Goal: Task Accomplishment & Management: Complete application form

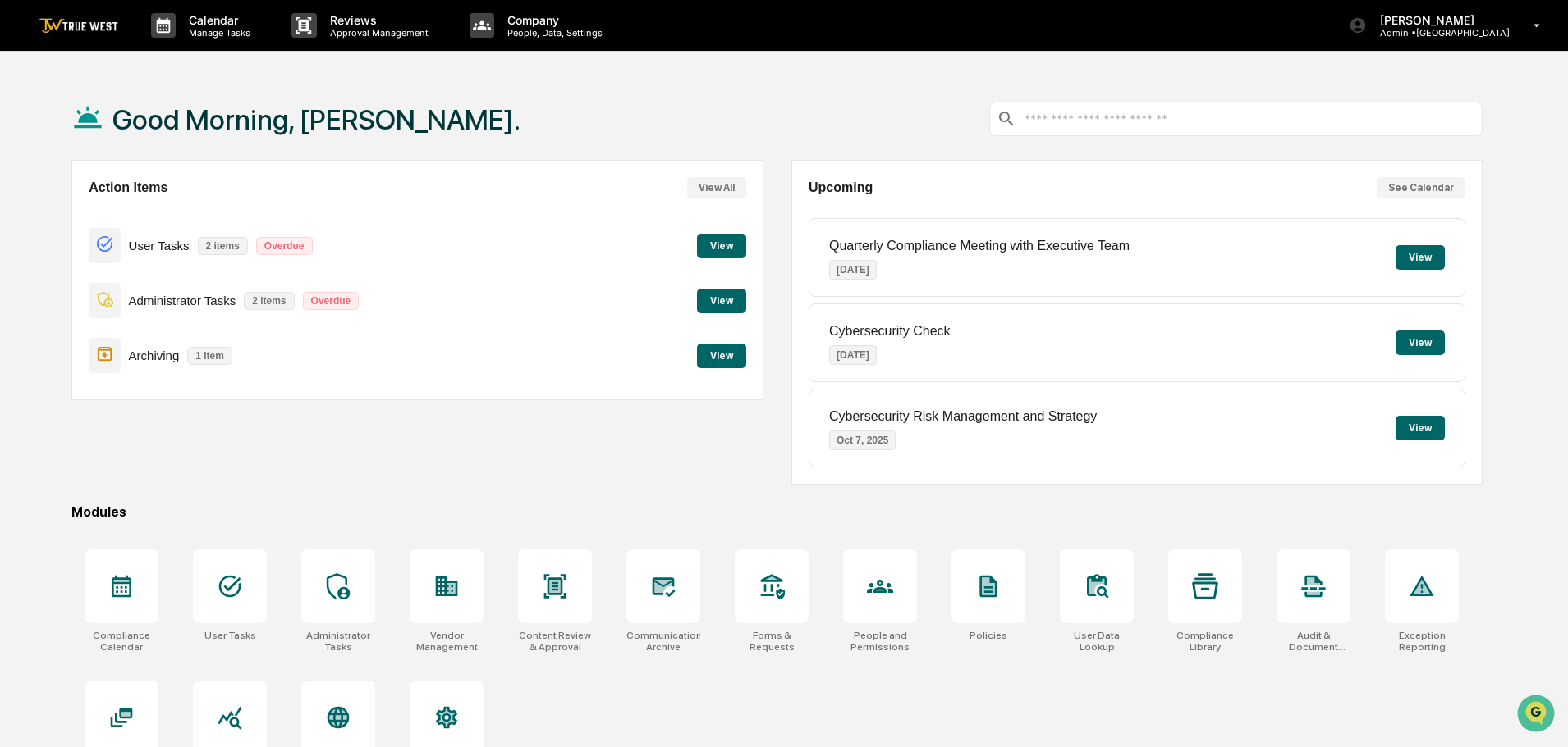
click at [726, 360] on button "View" at bounding box center [722, 356] width 49 height 25
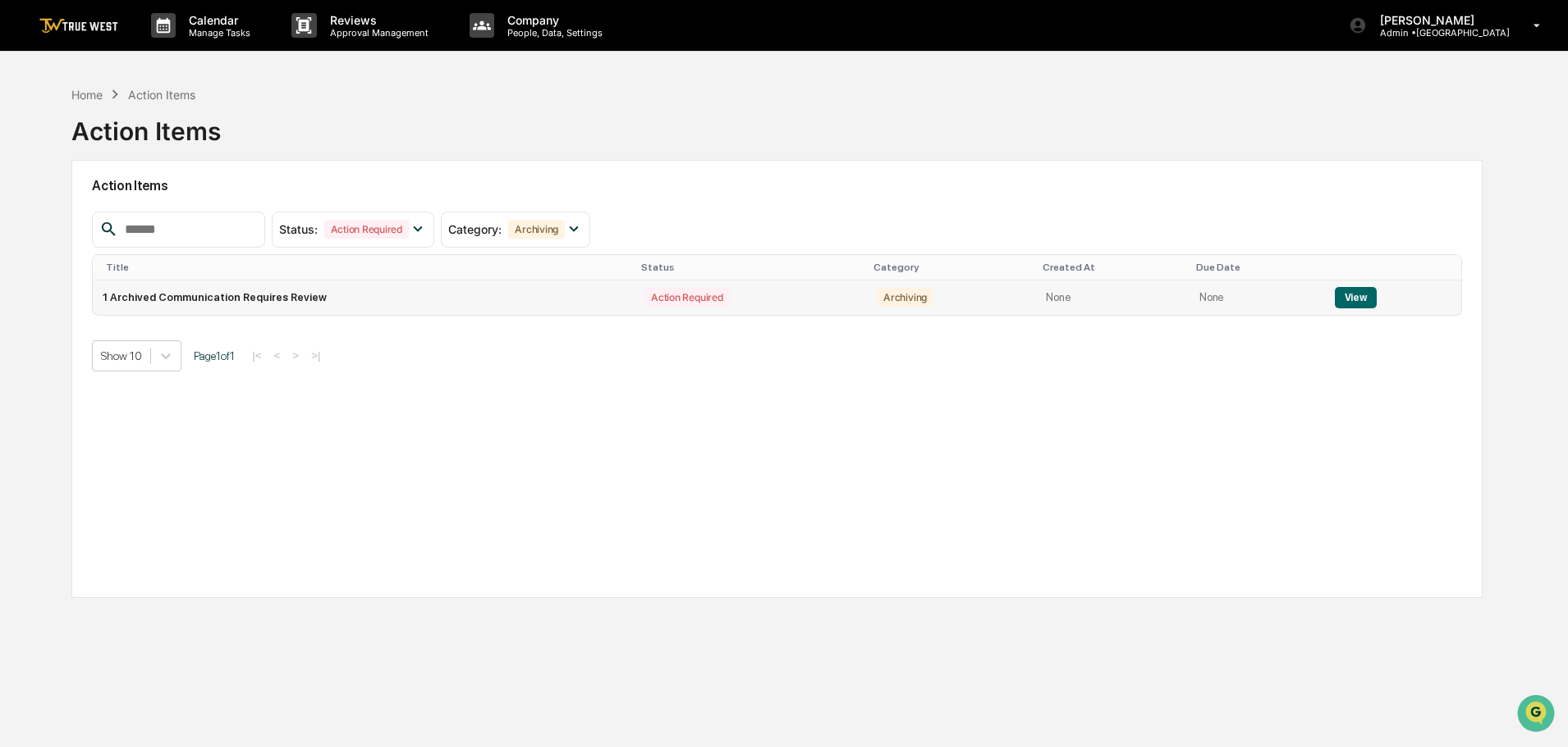
click at [1355, 302] on button "View" at bounding box center [1355, 298] width 42 height 21
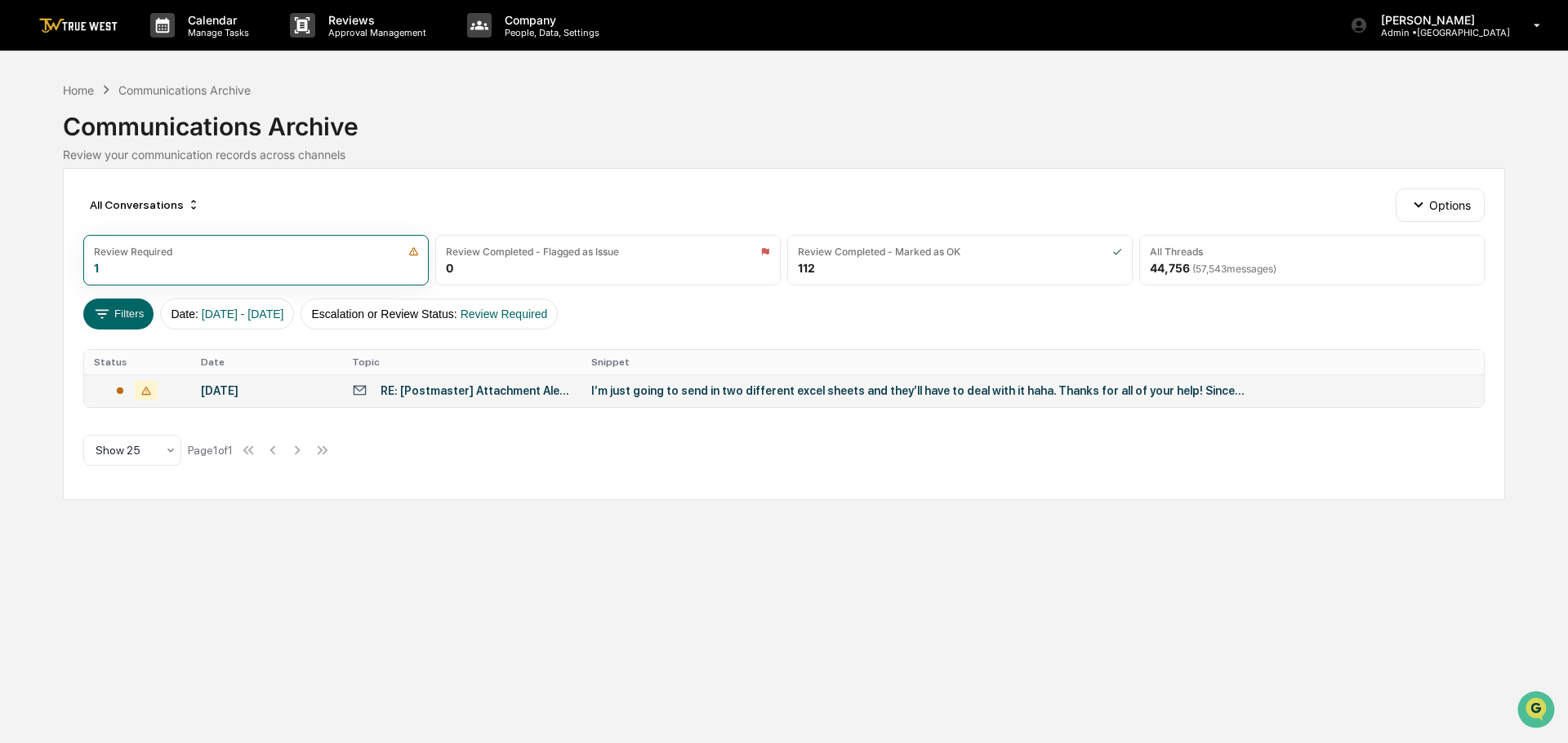
click at [720, 392] on div "I’m just going to send in two different excel sheets and they’ll have to deal w…" at bounding box center [917, 391] width 653 height 13
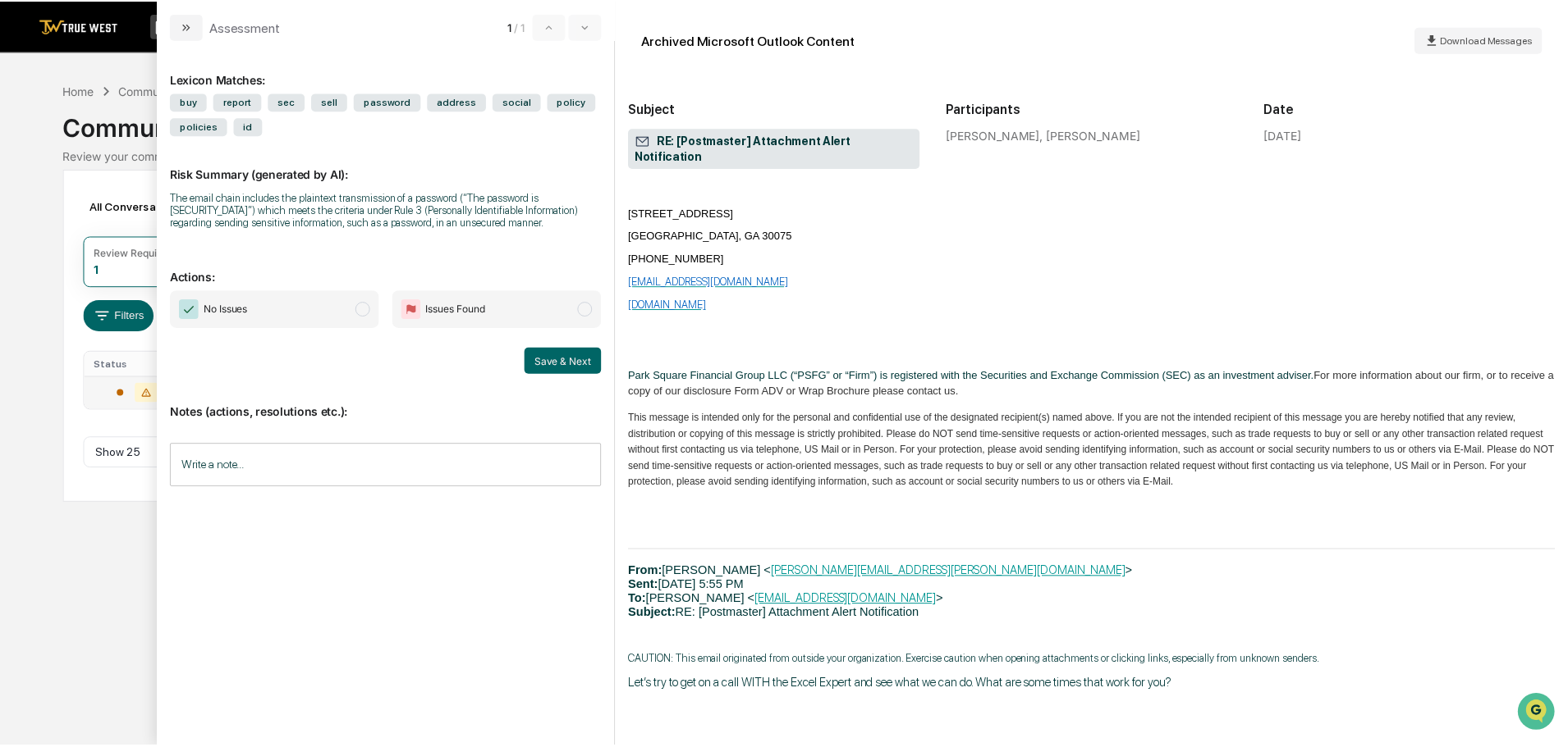
scroll to position [1723, 0]
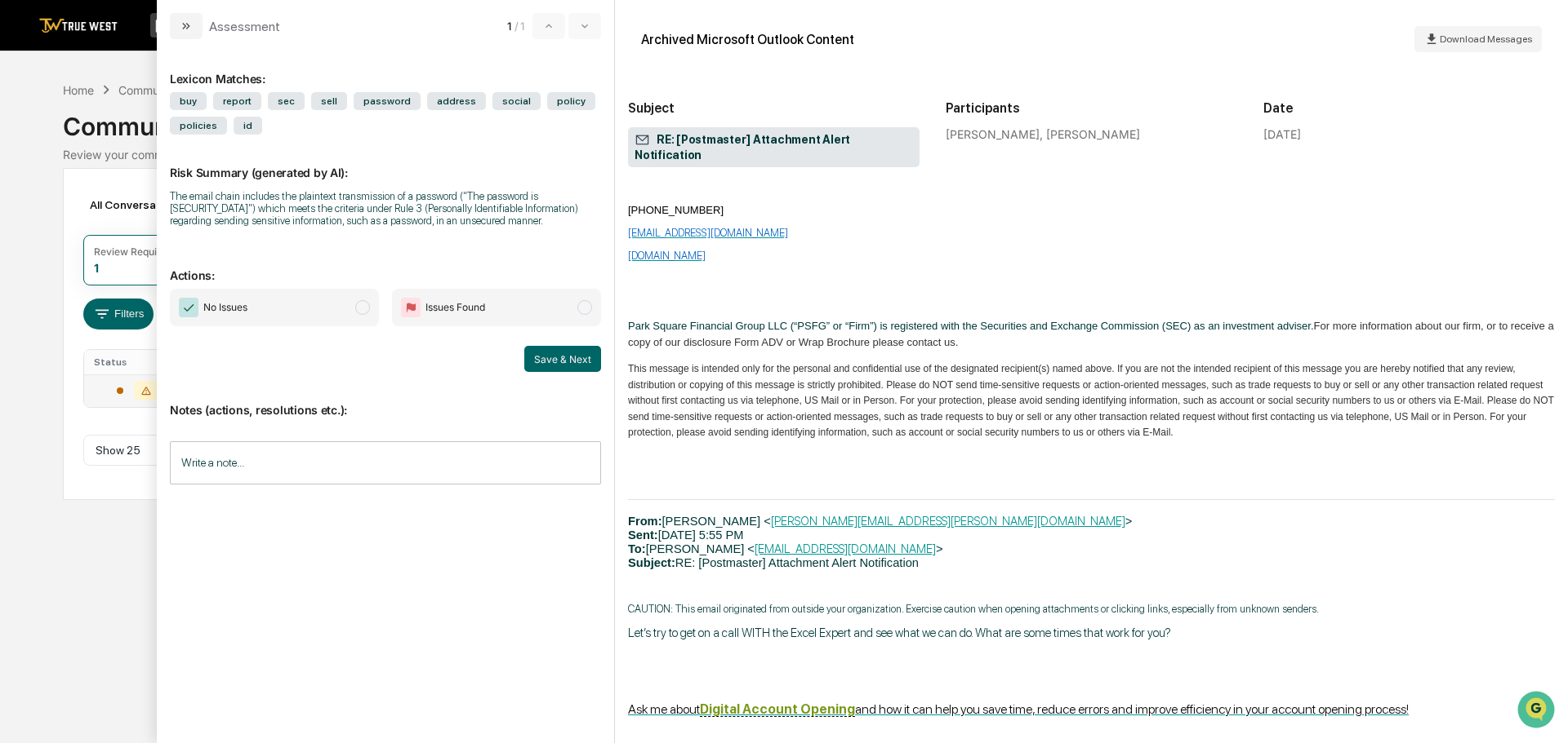
click at [361, 310] on span "modal" at bounding box center [362, 308] width 15 height 15
click at [570, 358] on button "Save & Next" at bounding box center [563, 359] width 77 height 26
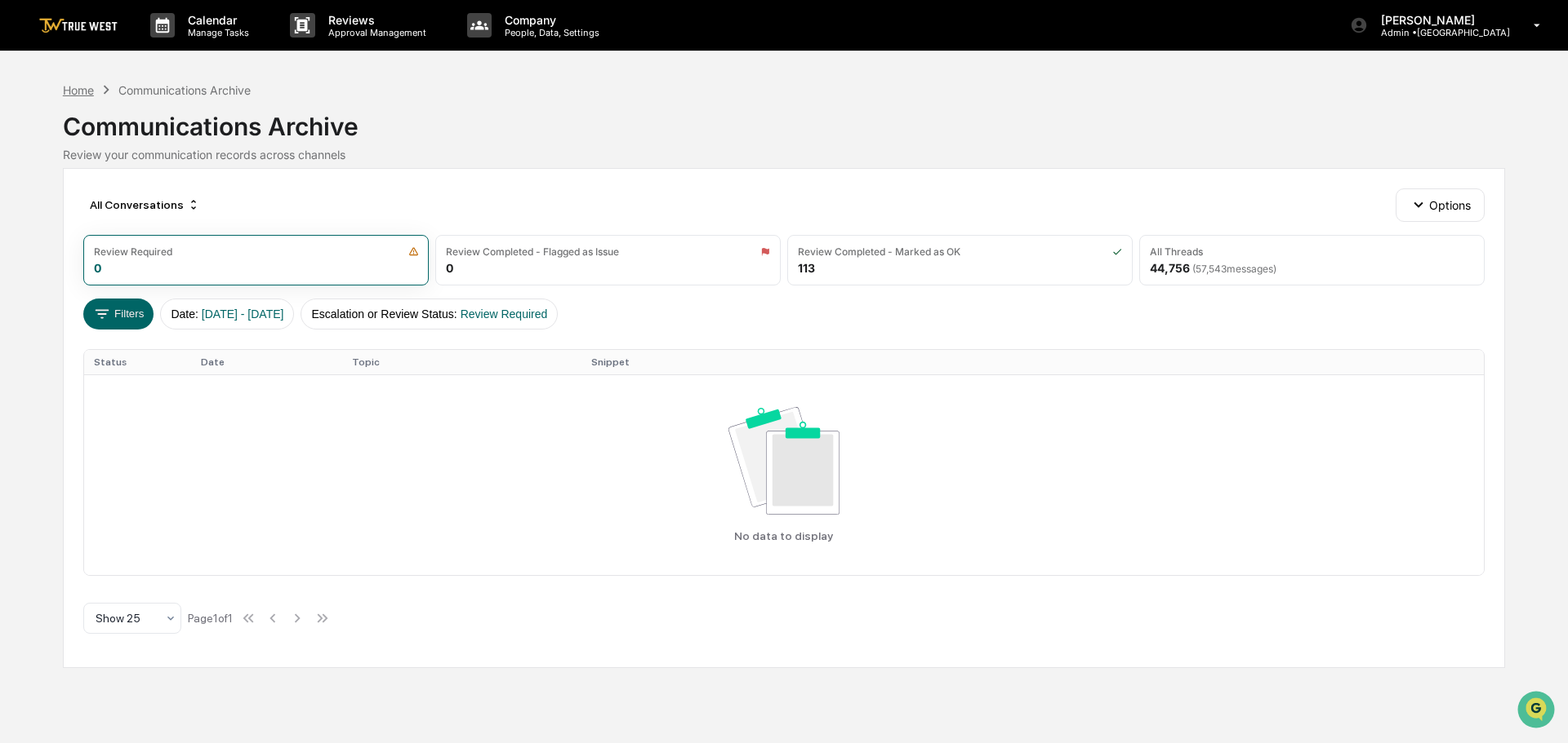
click at [80, 90] on div "Home" at bounding box center [79, 90] width 31 height 14
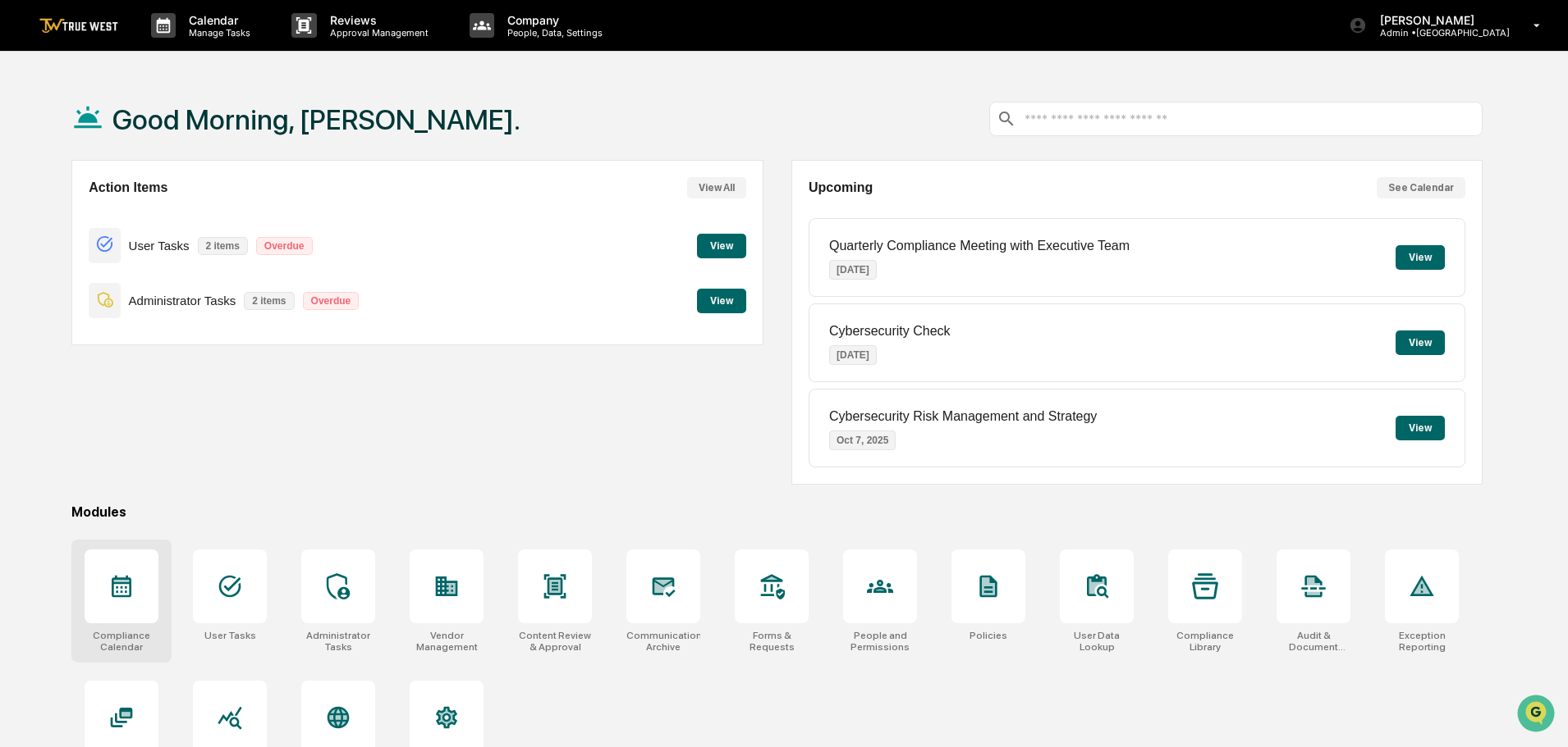
click at [128, 591] on icon at bounding box center [121, 586] width 26 height 26
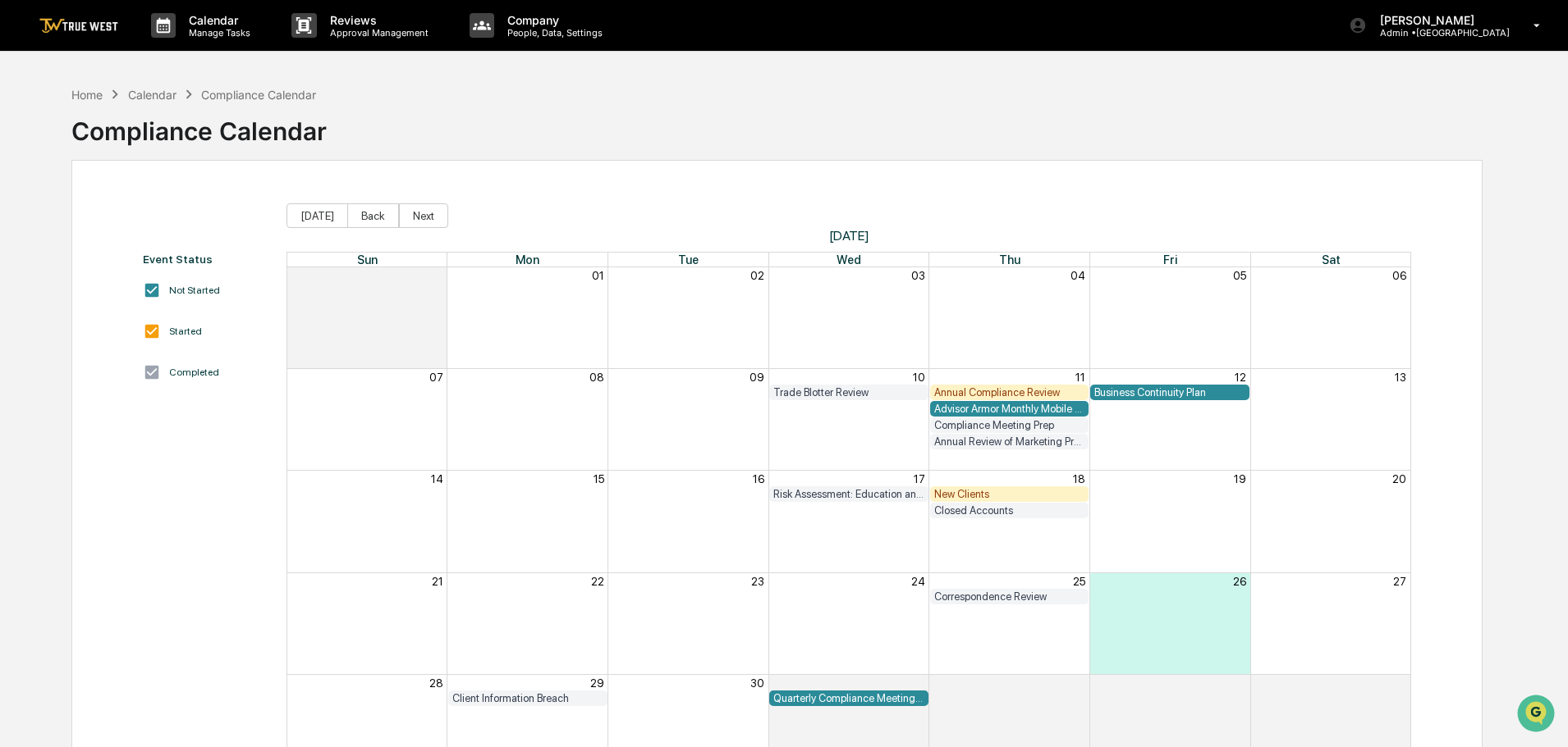
click at [950, 493] on div "New Clients" at bounding box center [1009, 494] width 151 height 12
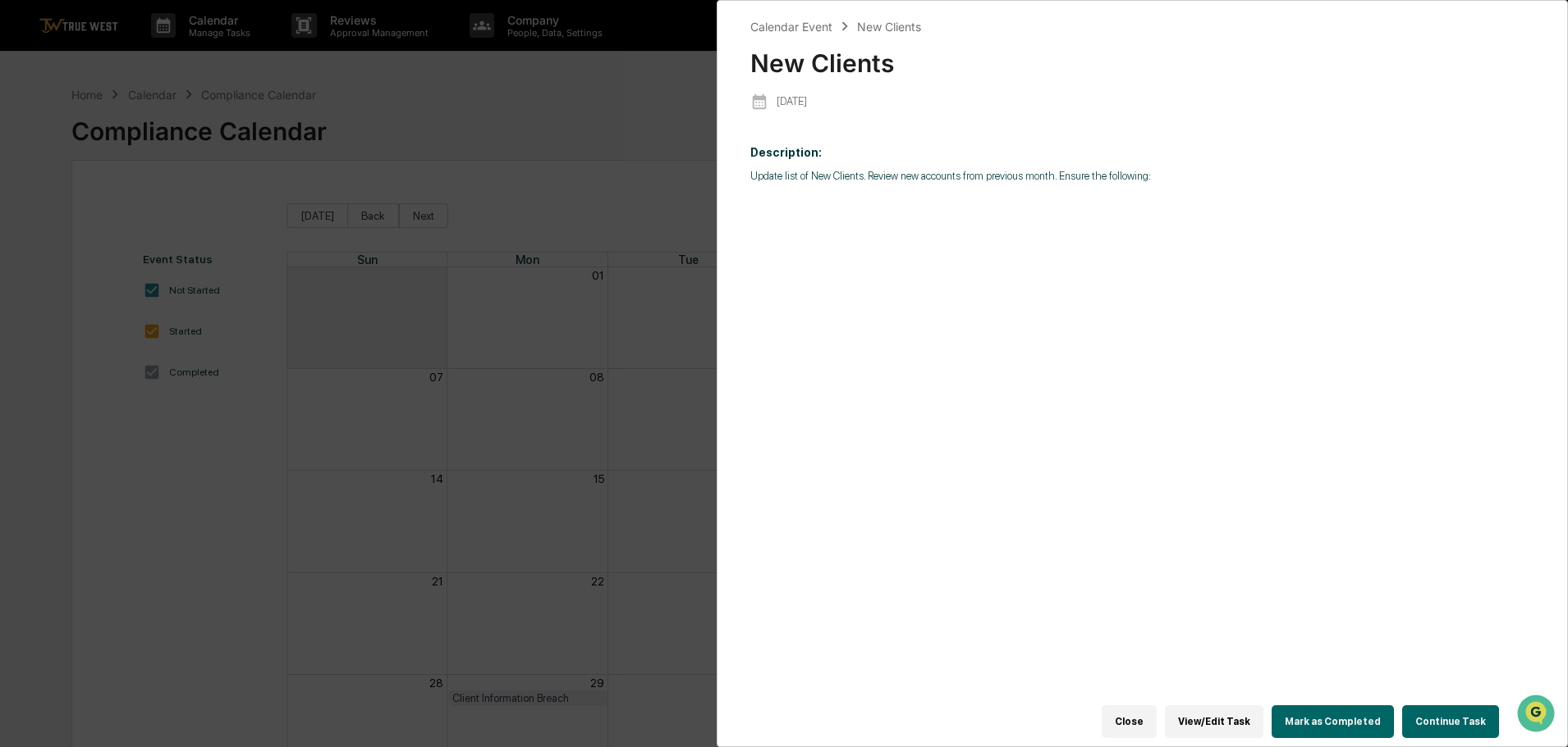
click at [1451, 713] on button "Continue Task" at bounding box center [1450, 722] width 97 height 33
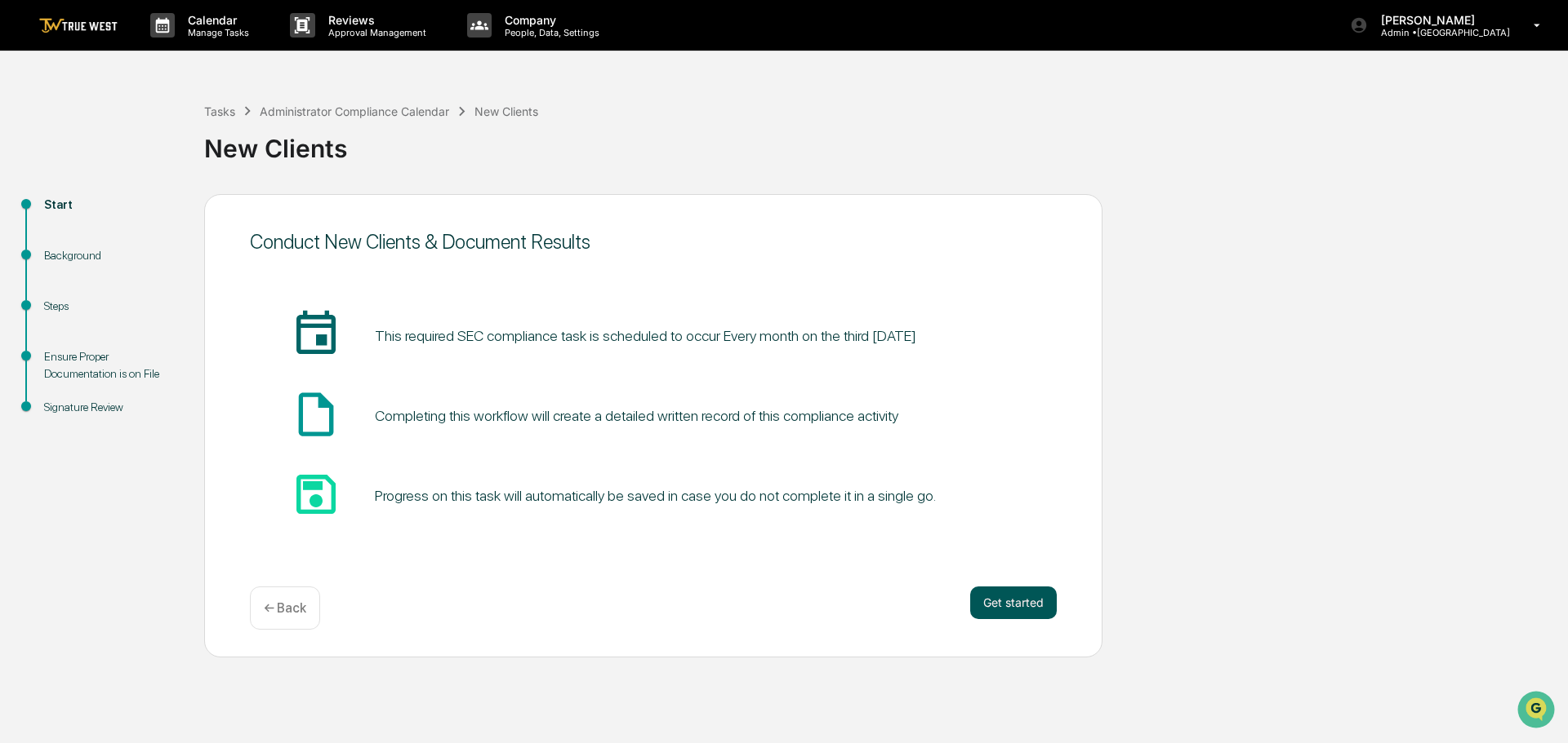
click at [1010, 602] on button "Get started" at bounding box center [1013, 603] width 87 height 33
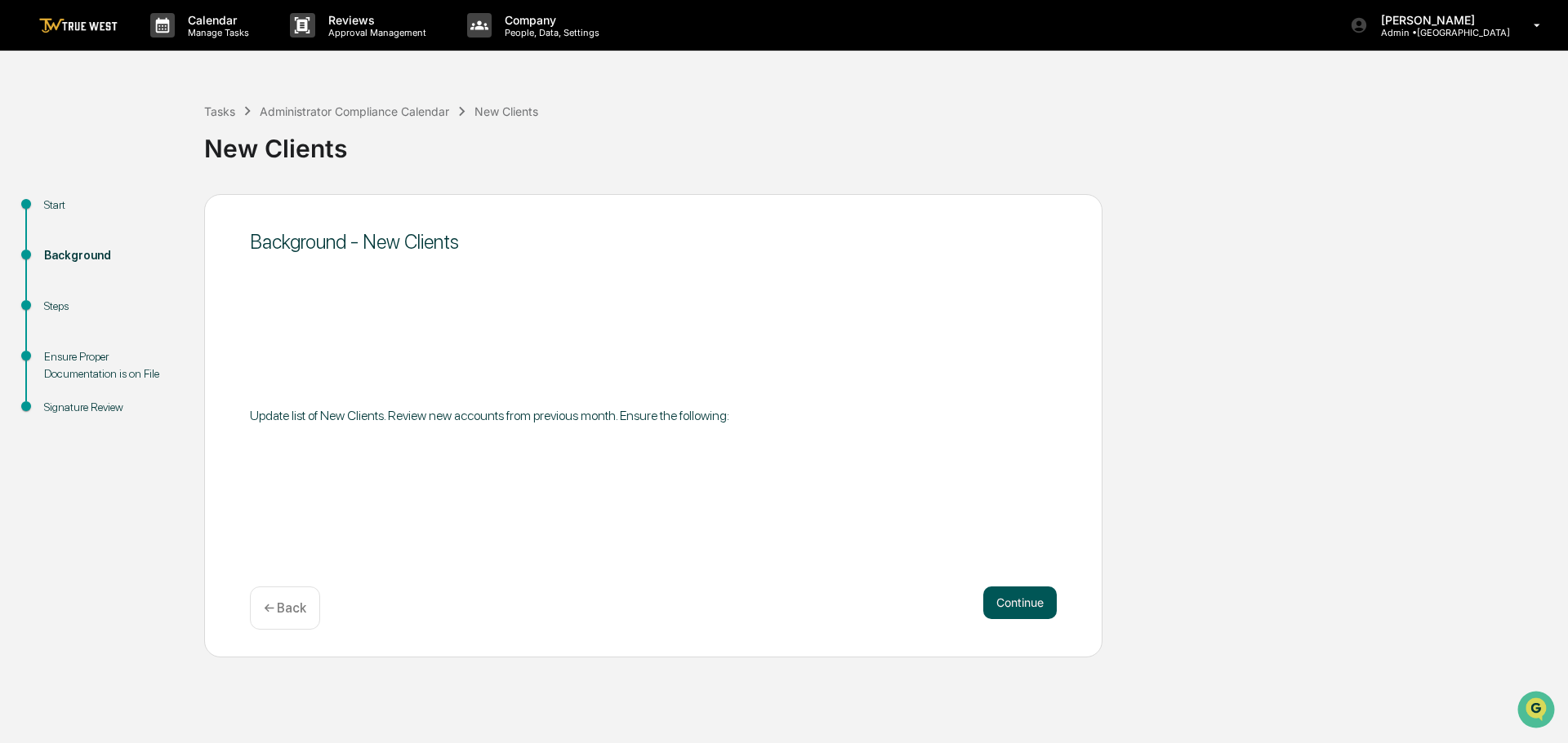
click at [1016, 602] on button "Continue" at bounding box center [1020, 603] width 74 height 33
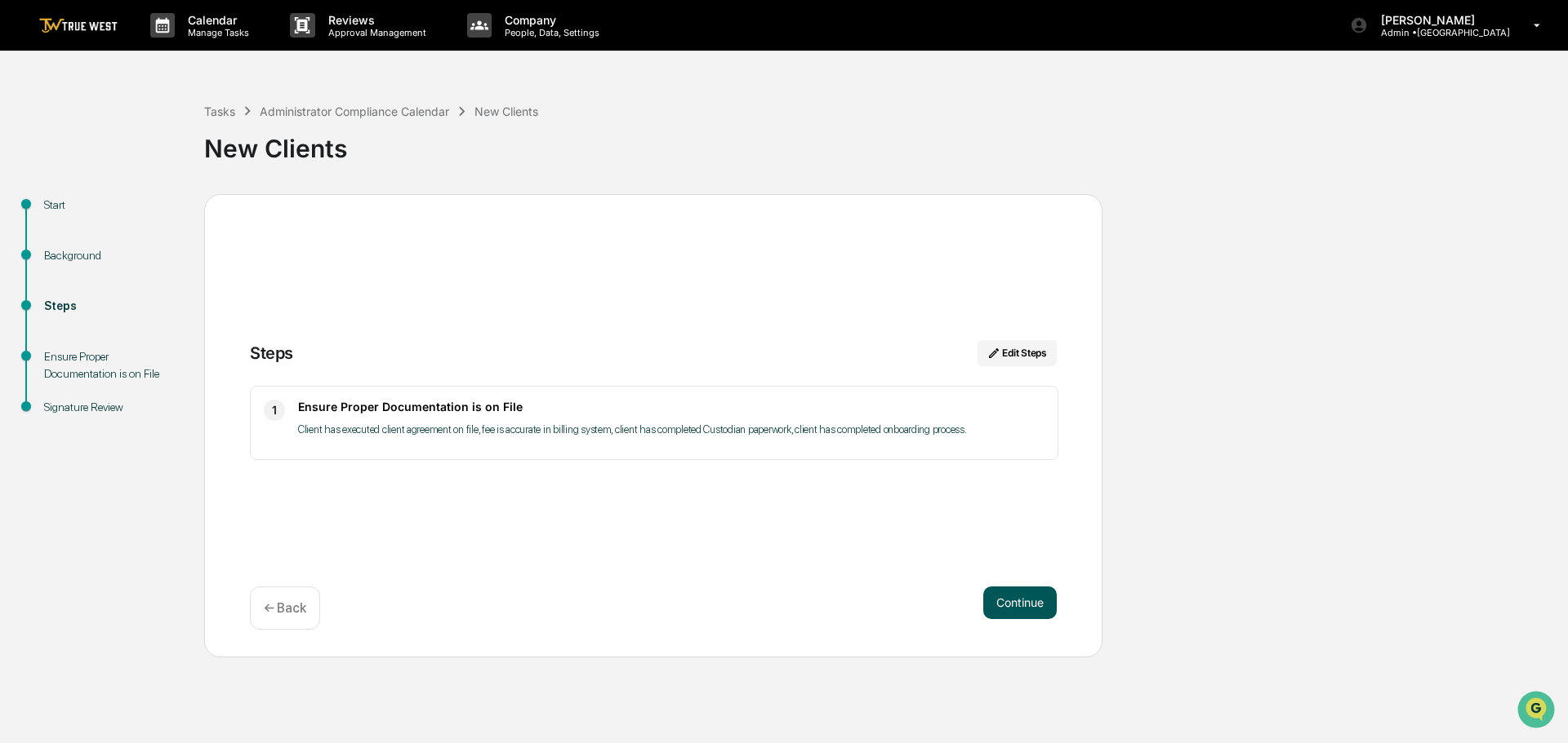
click at [1016, 603] on button "Continue" at bounding box center [1020, 603] width 74 height 33
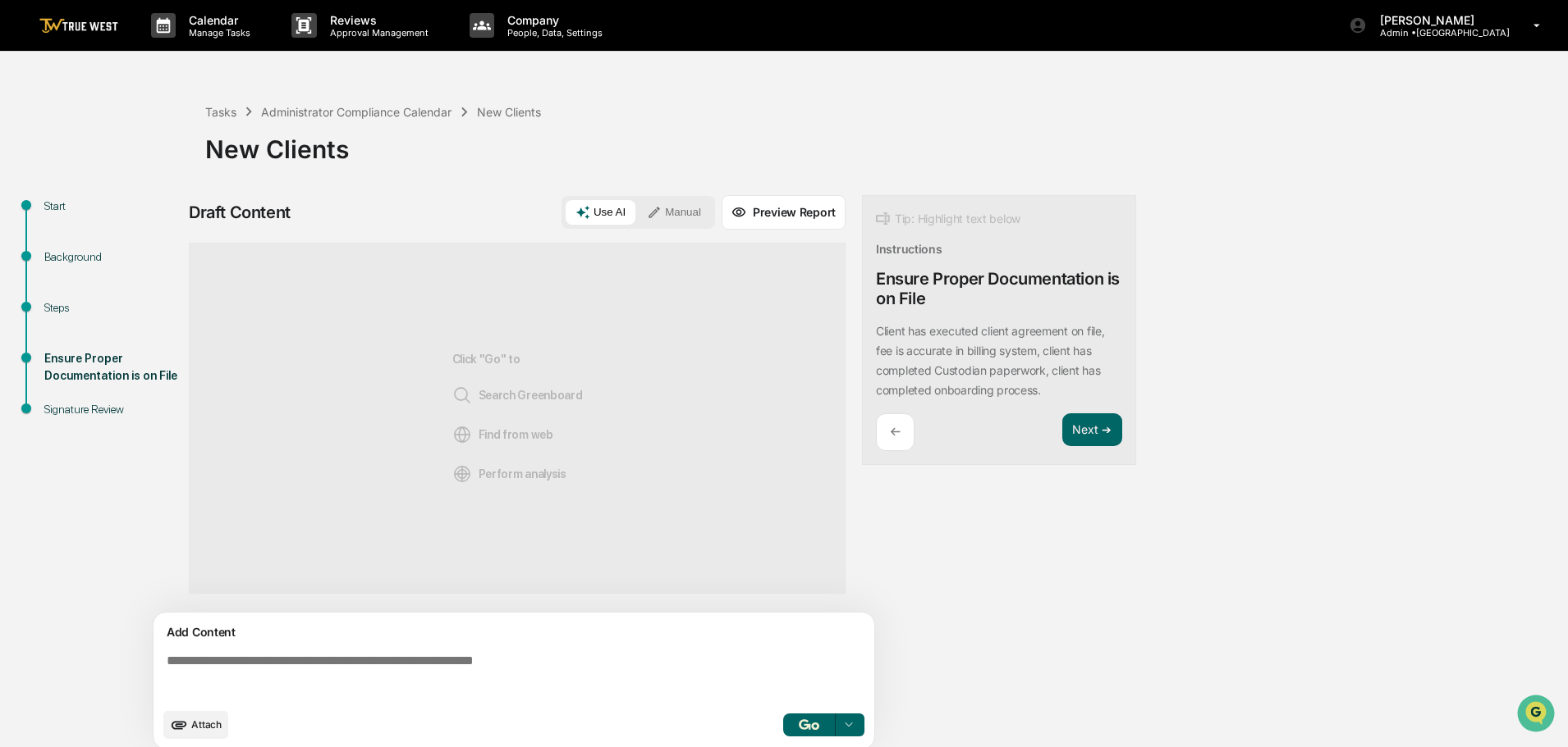
click at [681, 212] on button "Manual" at bounding box center [674, 212] width 74 height 25
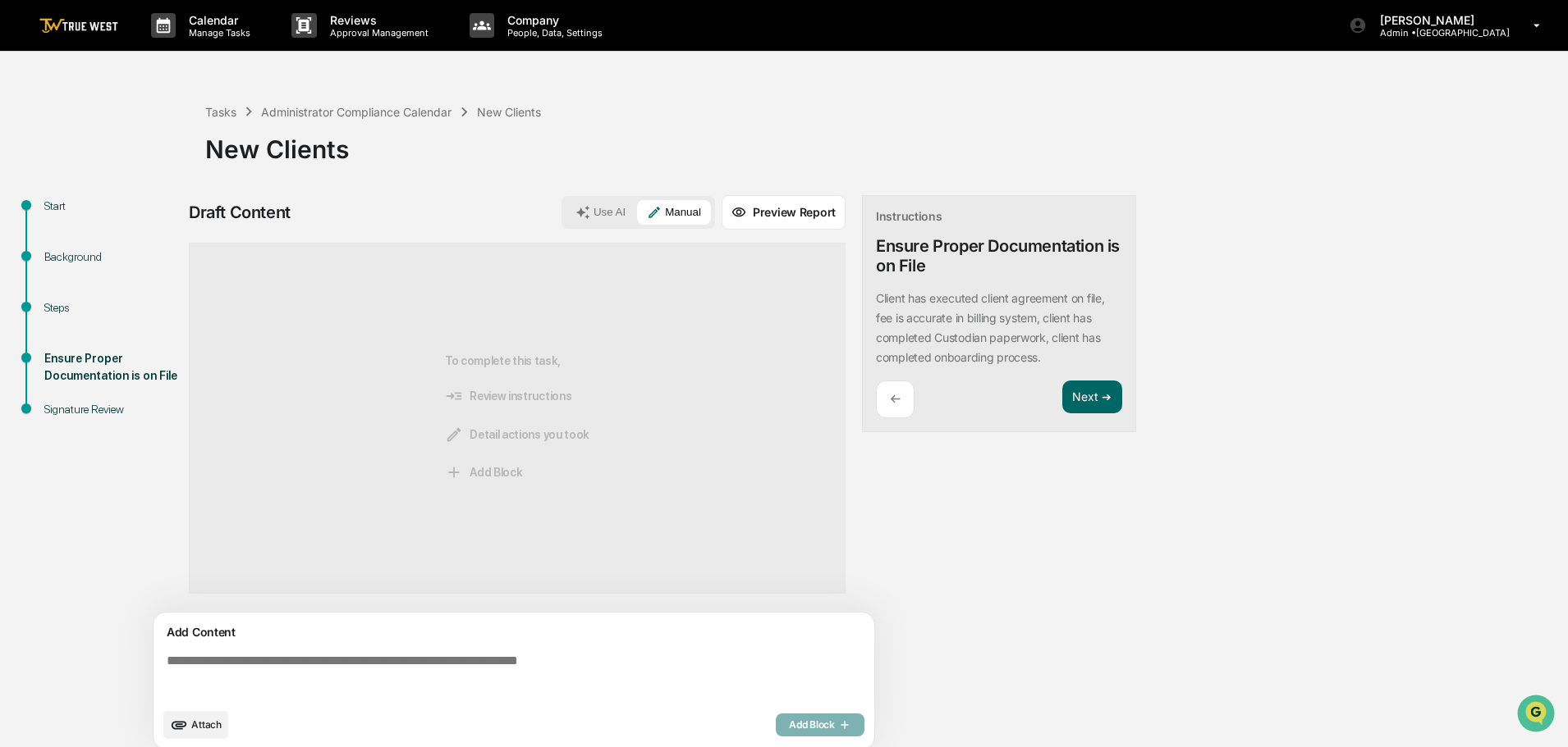
click at [171, 661] on textarea at bounding box center [517, 677] width 714 height 59
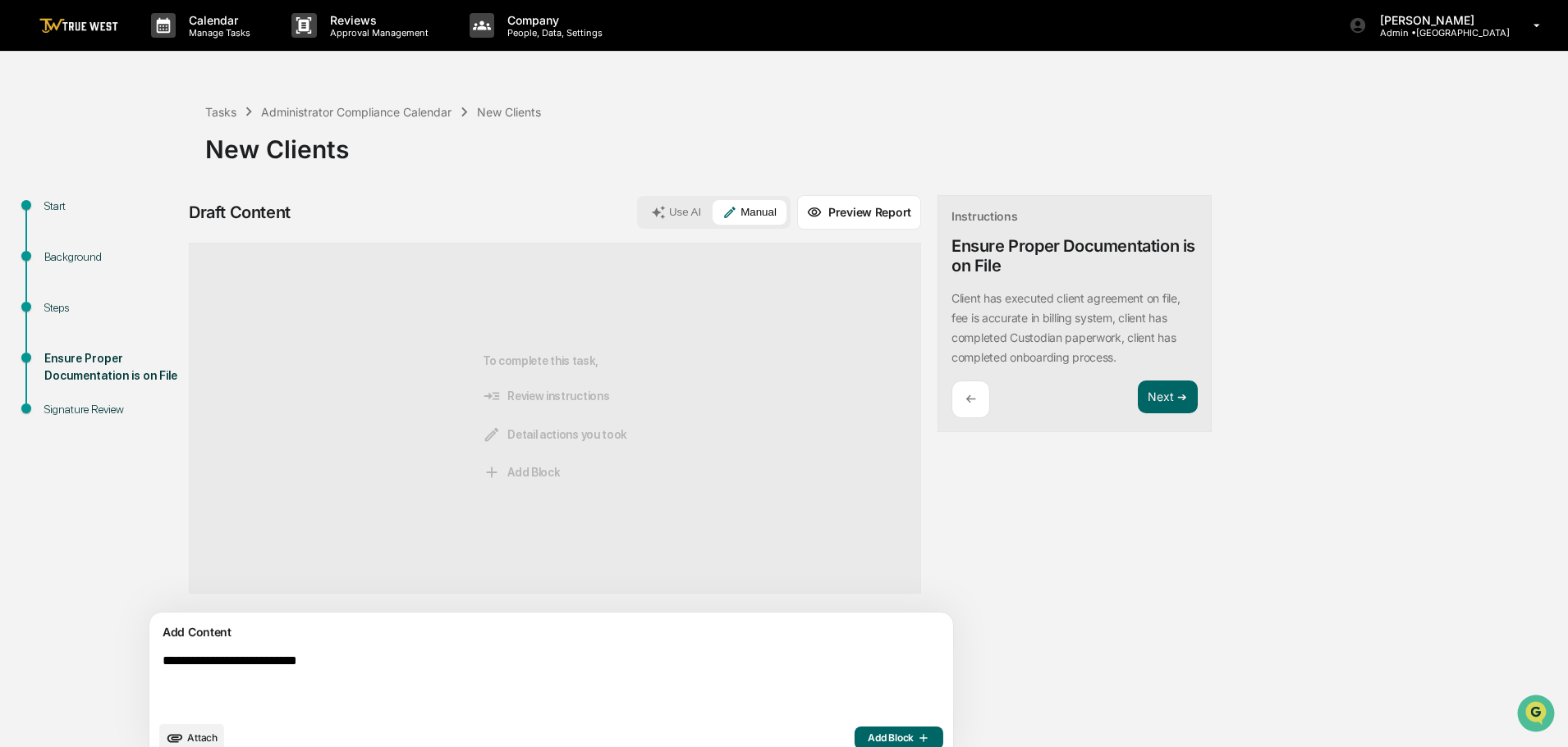
type textarea "**********"
click at [868, 738] on span "Add Block" at bounding box center [899, 739] width 63 height 13
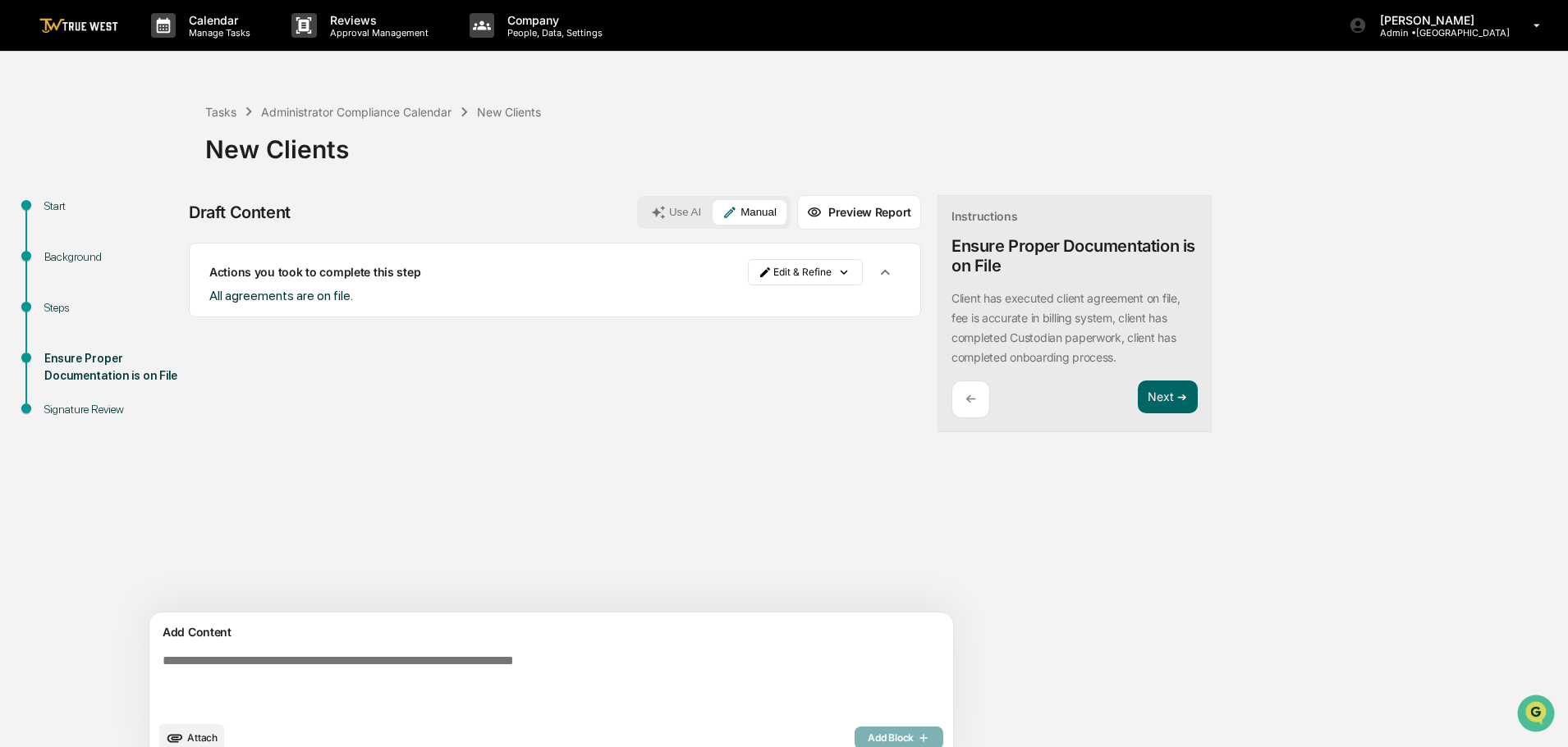
click at [197, 735] on span "Attach" at bounding box center [202, 738] width 30 height 12
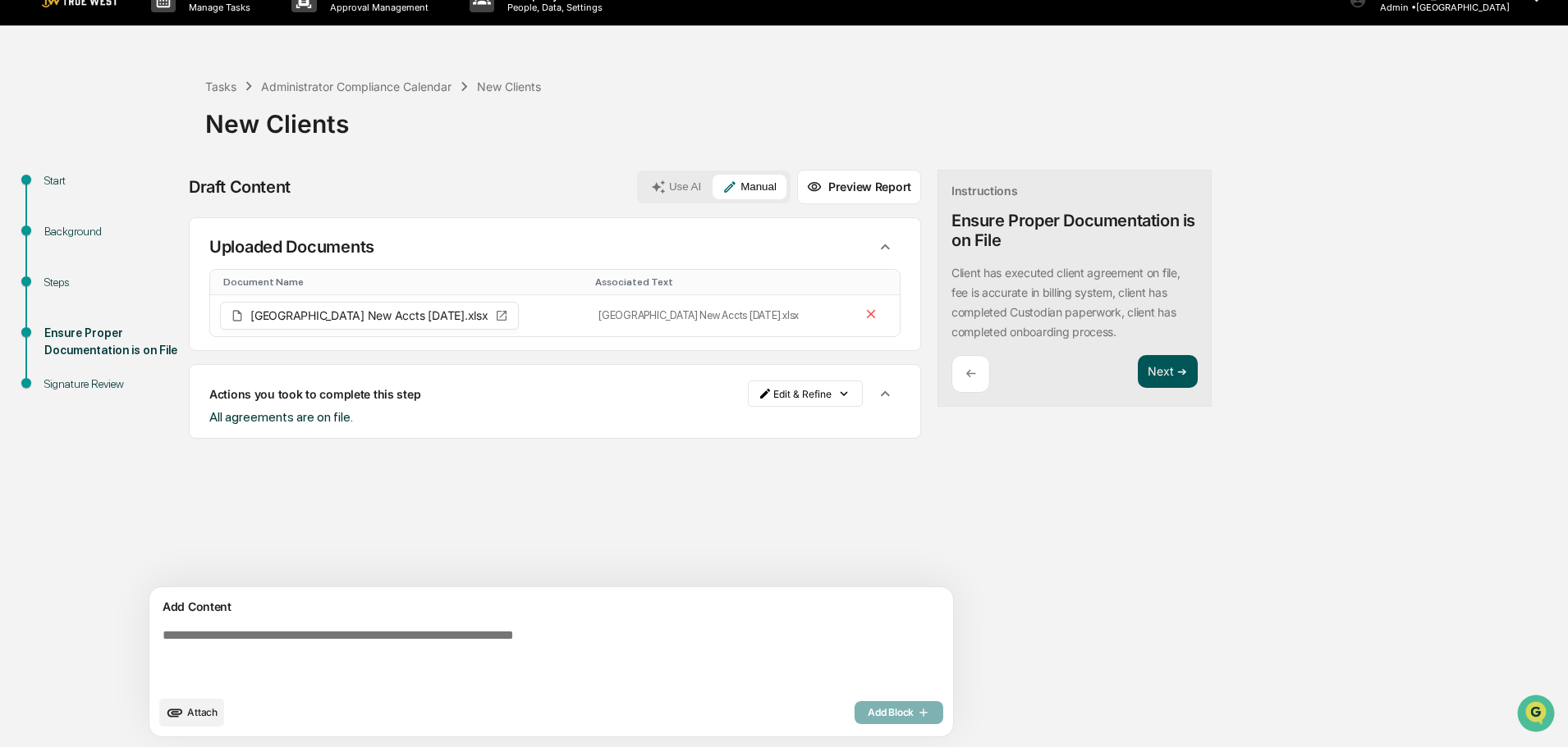
click at [1138, 368] on button "Next ➔" at bounding box center [1168, 371] width 60 height 34
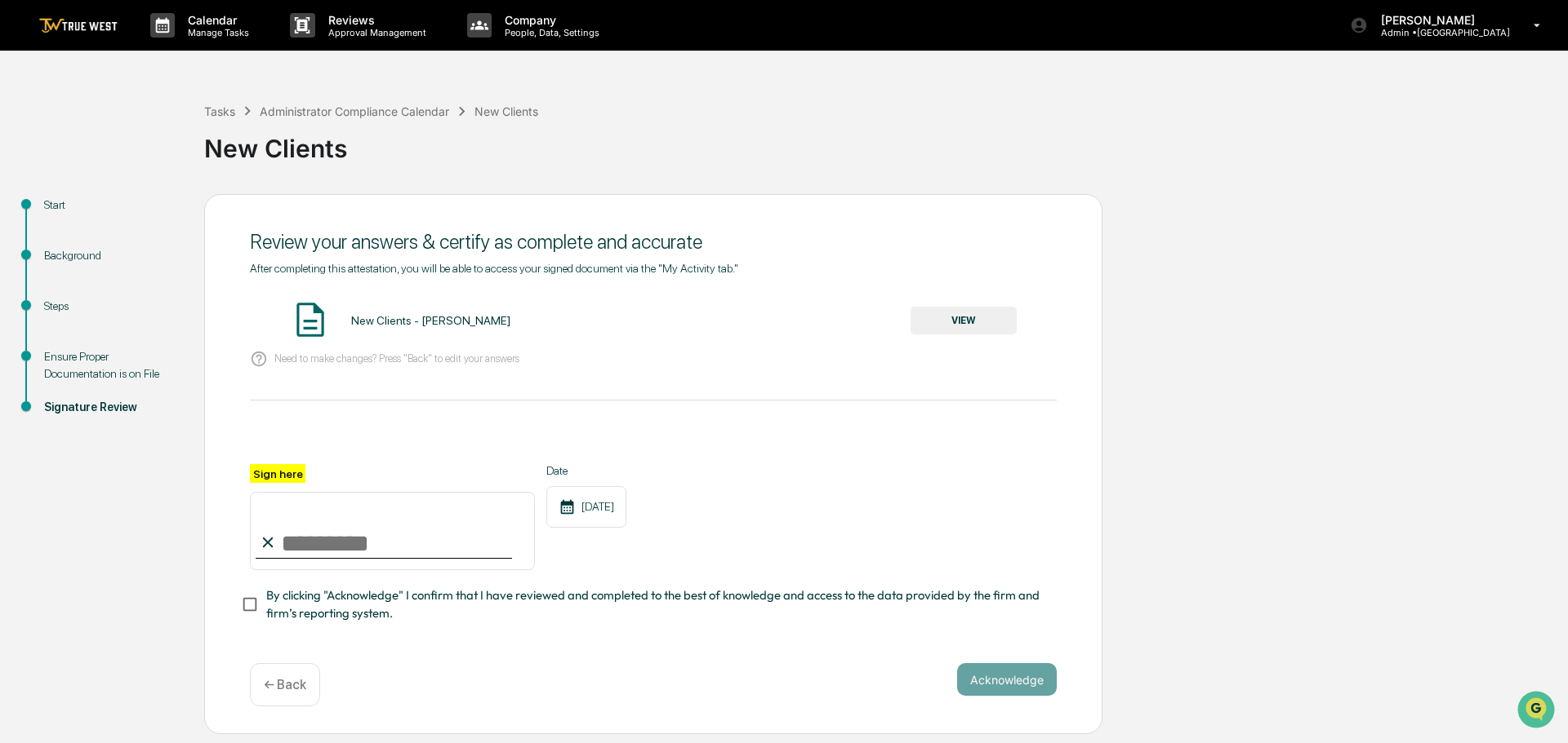
click at [945, 315] on button "VIEW" at bounding box center [964, 321] width 107 height 28
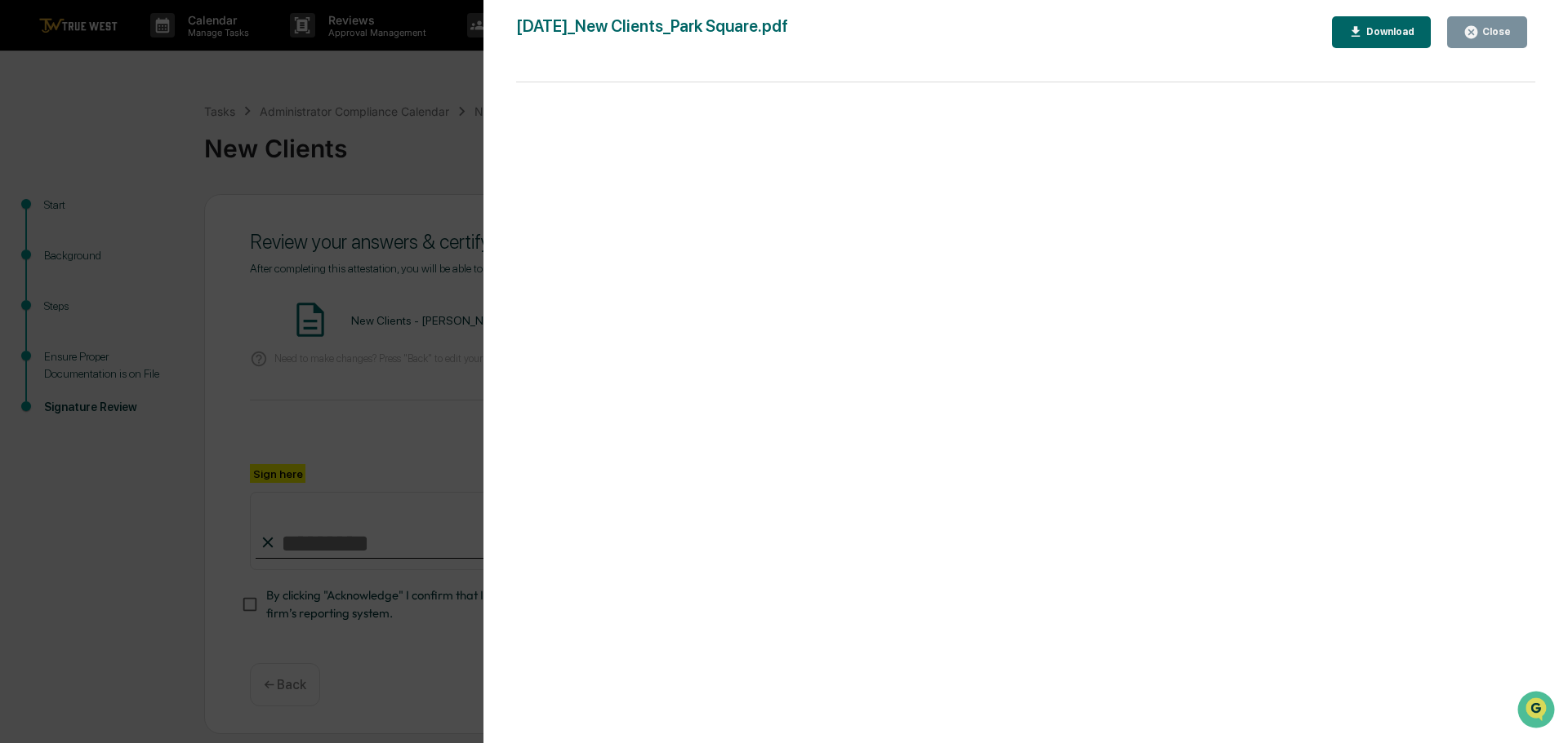
click at [438, 99] on div "Version History 09/26/2025, 06:00 PM Tammy Steffen 2025-09-26_New Clients_Park …" at bounding box center [784, 371] width 1568 height 743
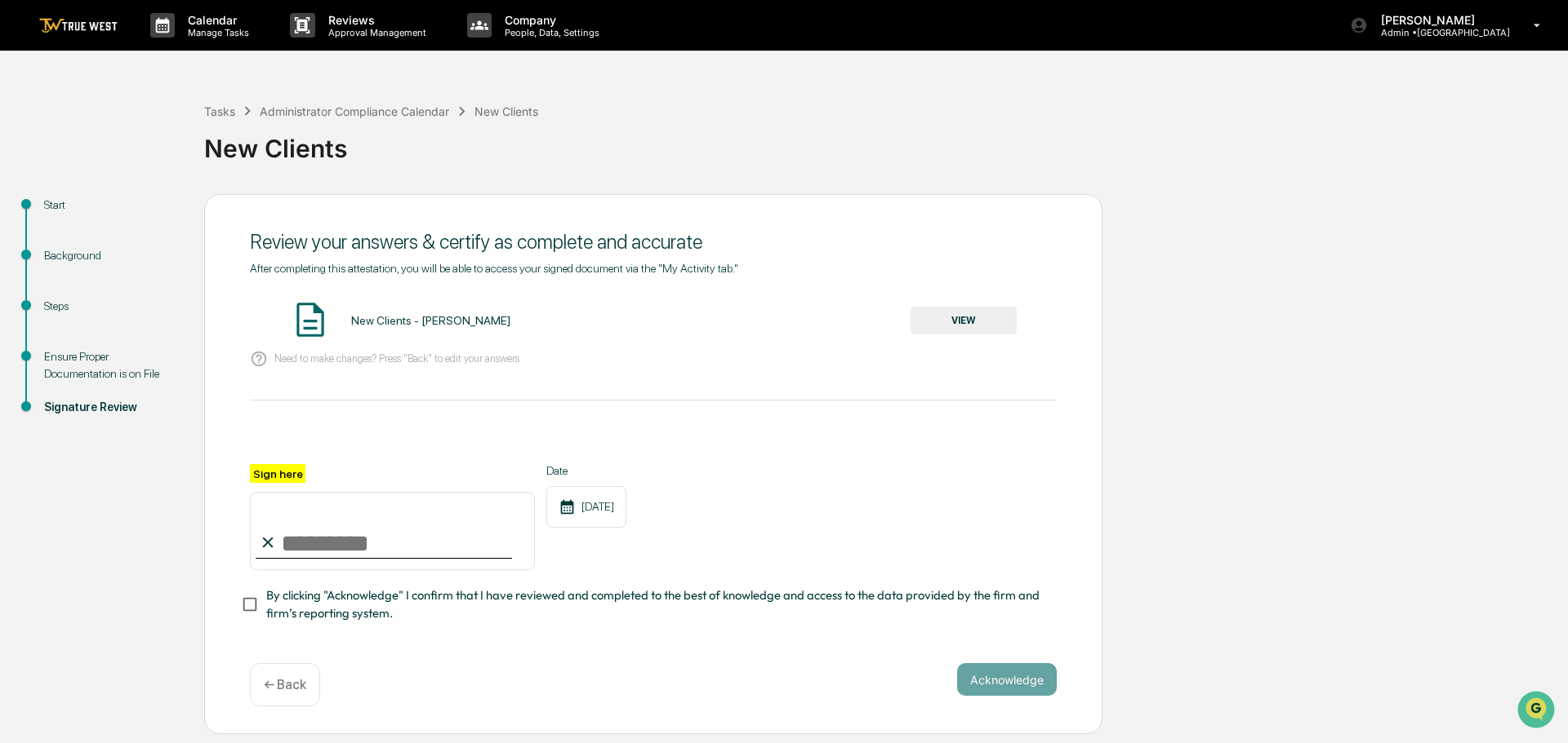
click at [360, 539] on input "Sign here" at bounding box center [393, 532] width 285 height 79
type input "**********"
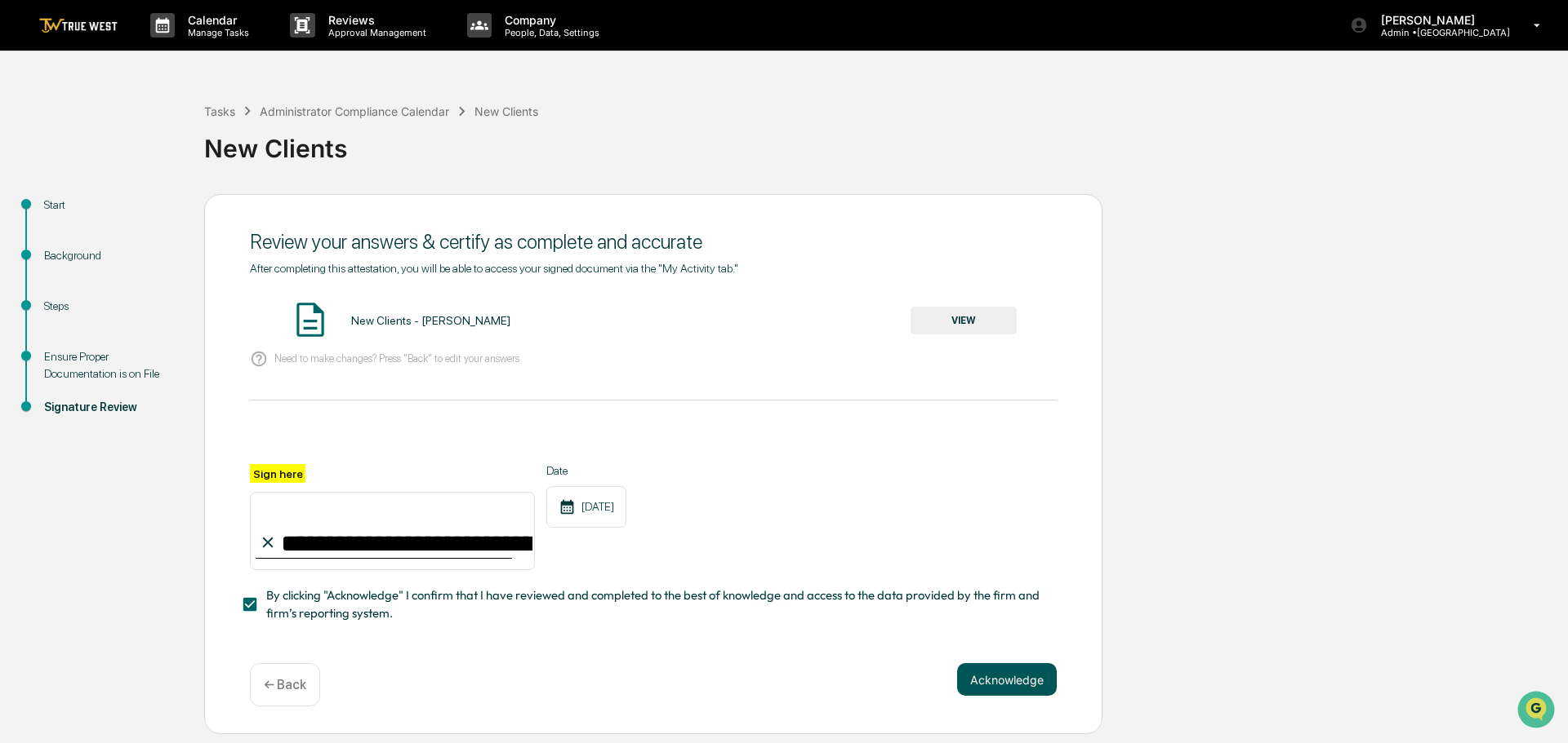
click at [991, 678] on button "Acknowledge" at bounding box center [1007, 680] width 100 height 33
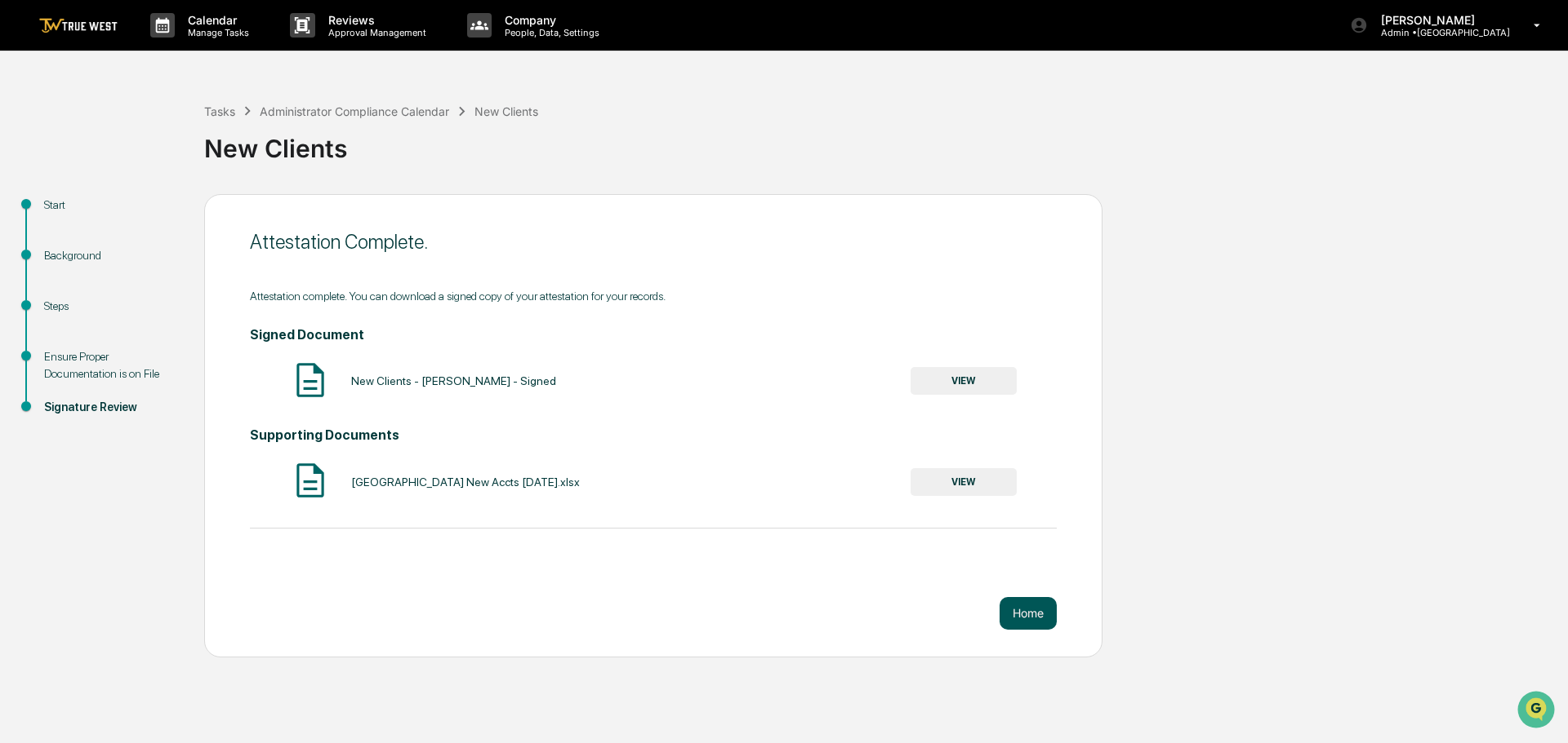
click at [1025, 612] on button "Home" at bounding box center [1028, 614] width 57 height 33
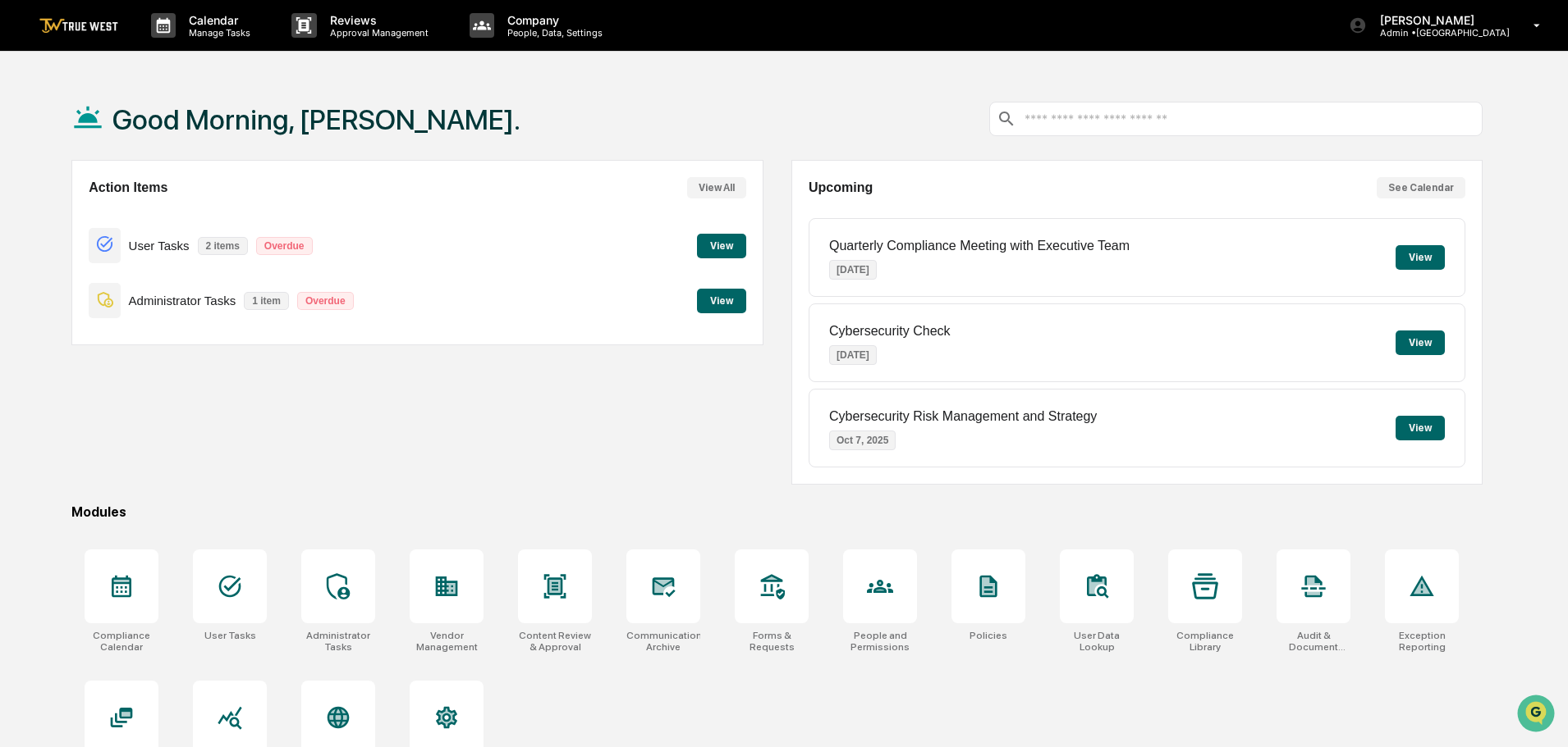
click at [728, 299] on button "View" at bounding box center [722, 301] width 49 height 25
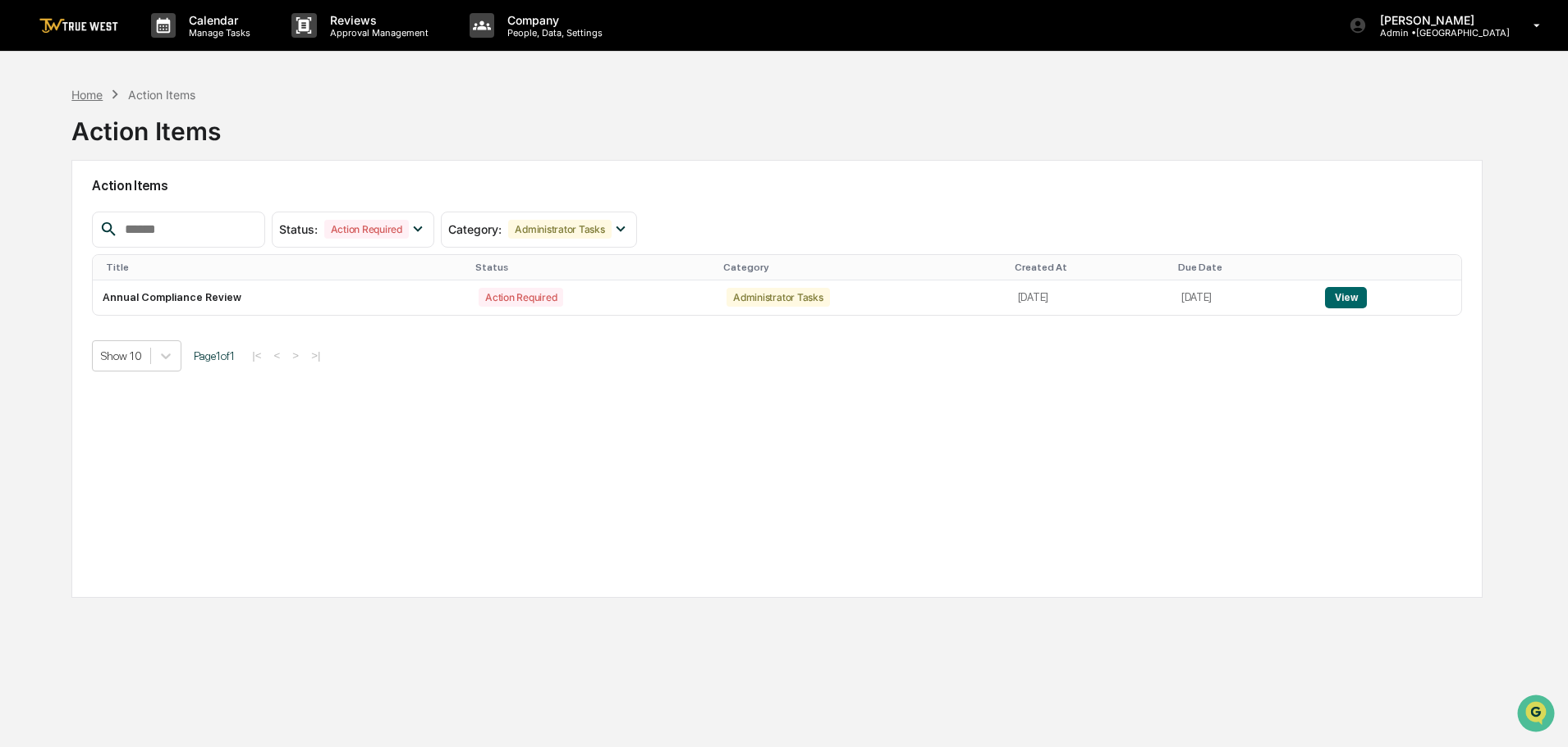
click at [90, 99] on div "Home" at bounding box center [87, 95] width 31 height 14
